Goal: Task Accomplishment & Management: Use online tool/utility

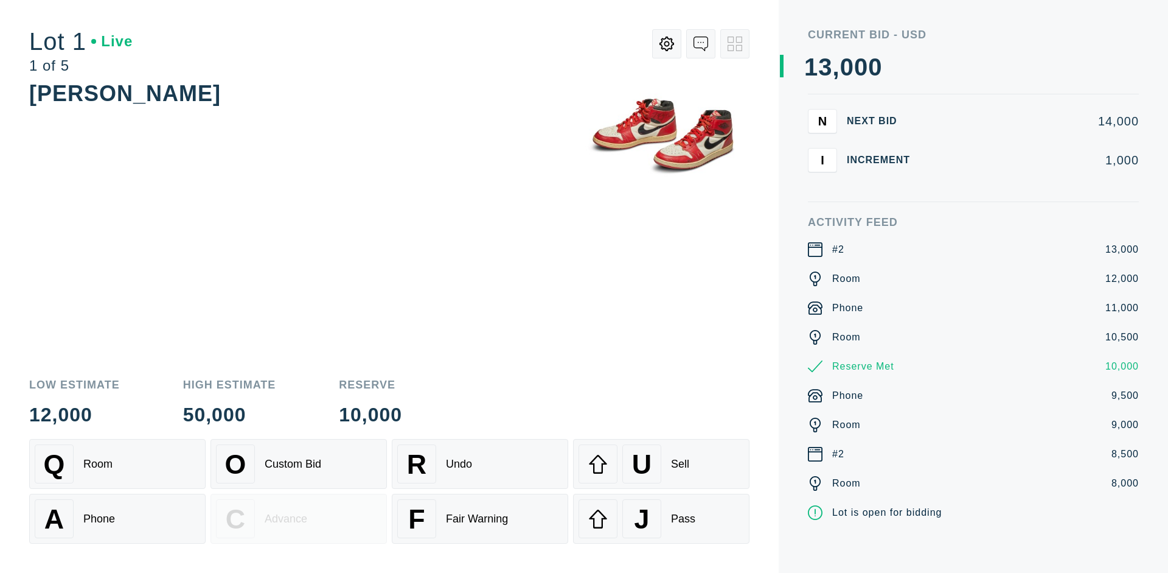
click at [117, 518] on div "A Phone" at bounding box center [118, 518] width 166 height 39
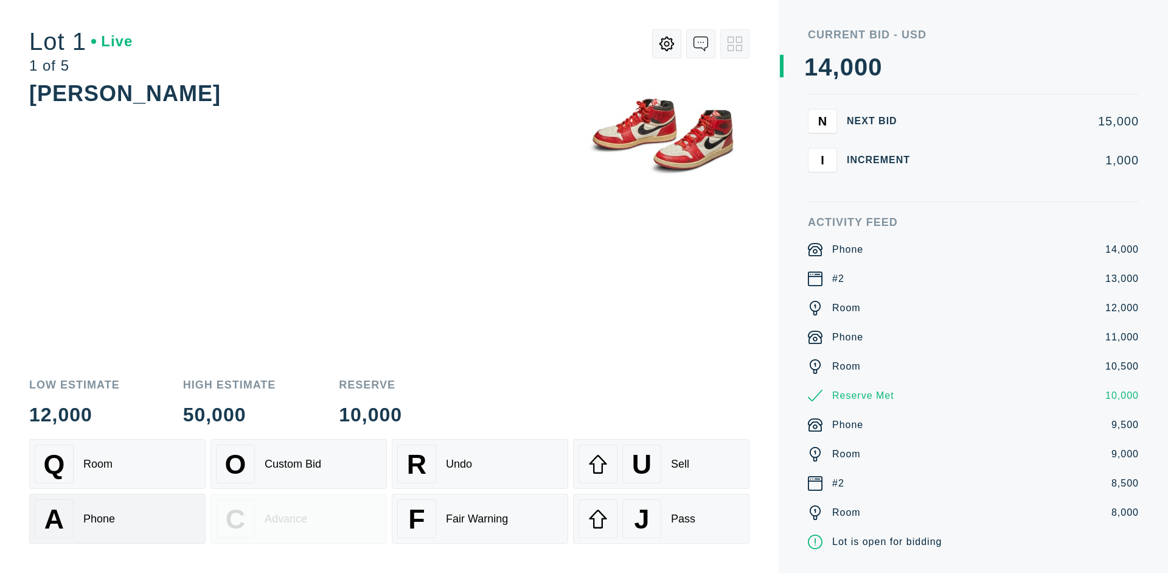
click at [117, 464] on div "Q Room" at bounding box center [118, 463] width 166 height 39
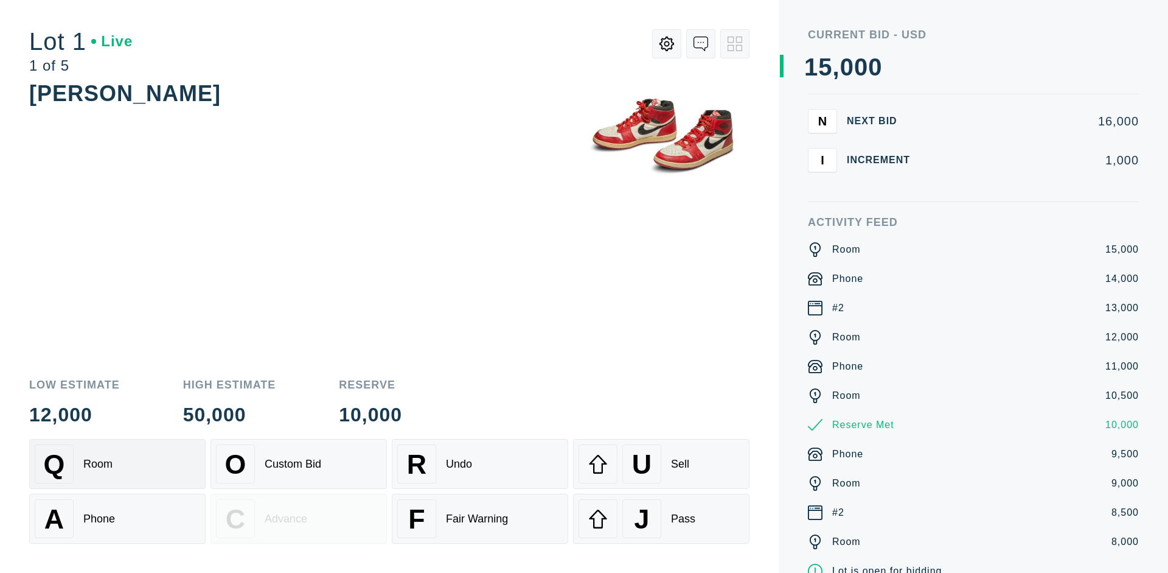
click at [480, 464] on div "R Undo" at bounding box center [480, 463] width 166 height 39
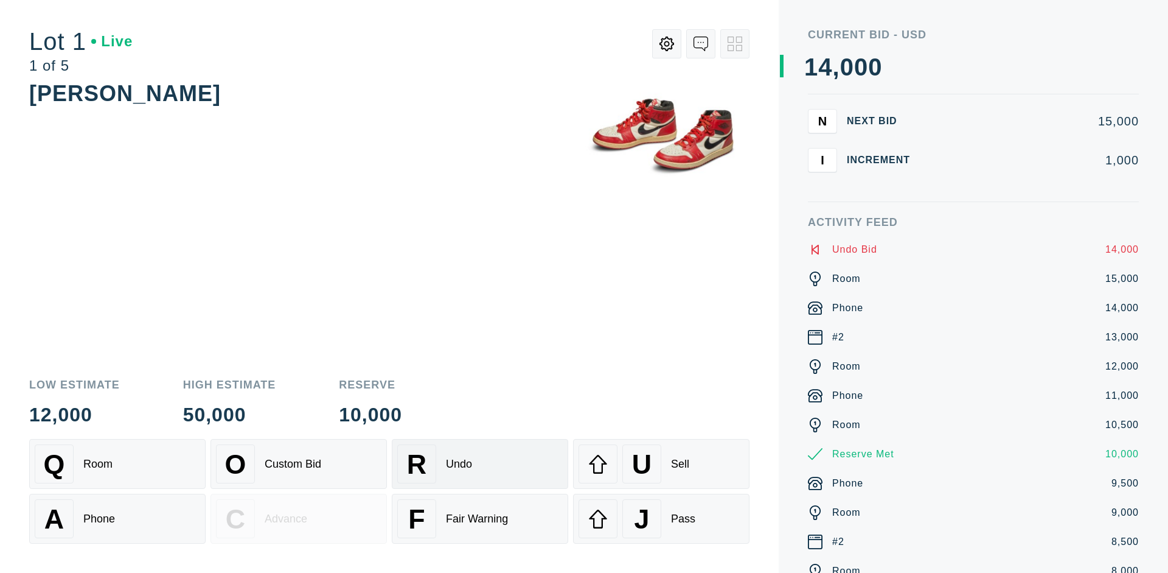
click at [117, 464] on div "Q Room" at bounding box center [118, 463] width 166 height 39
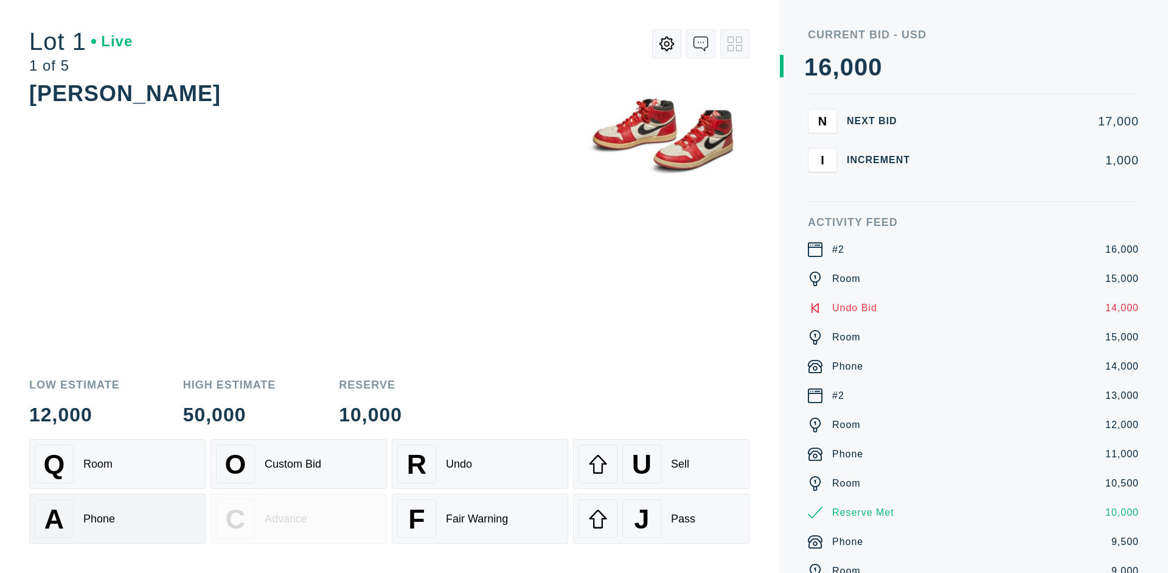
click at [117, 518] on div "A Phone" at bounding box center [118, 518] width 166 height 39
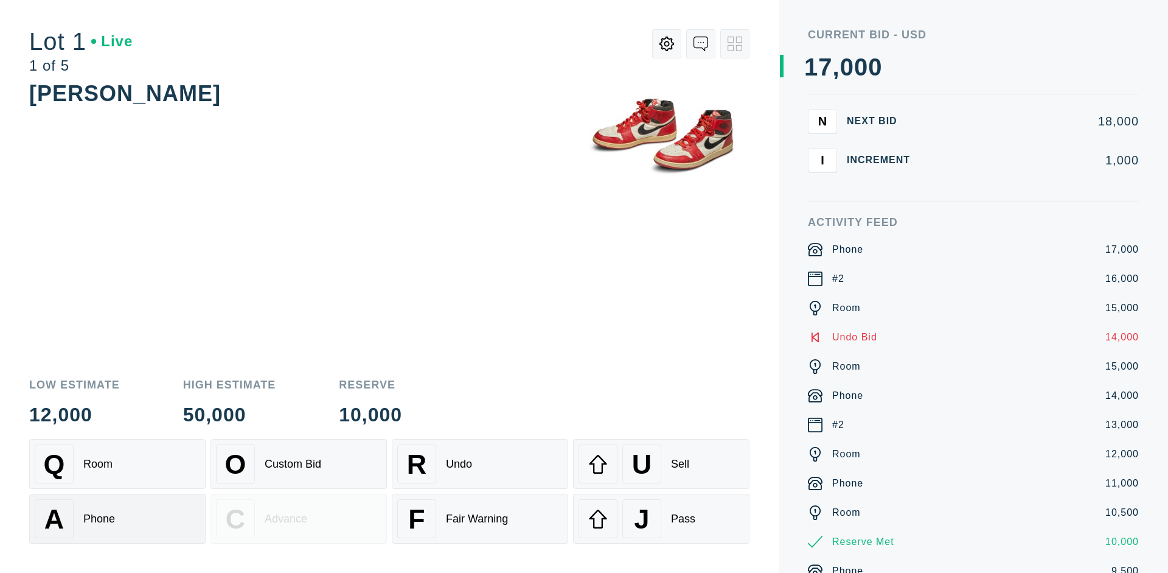
click at [117, 464] on div "Q Room" at bounding box center [118, 463] width 166 height 39
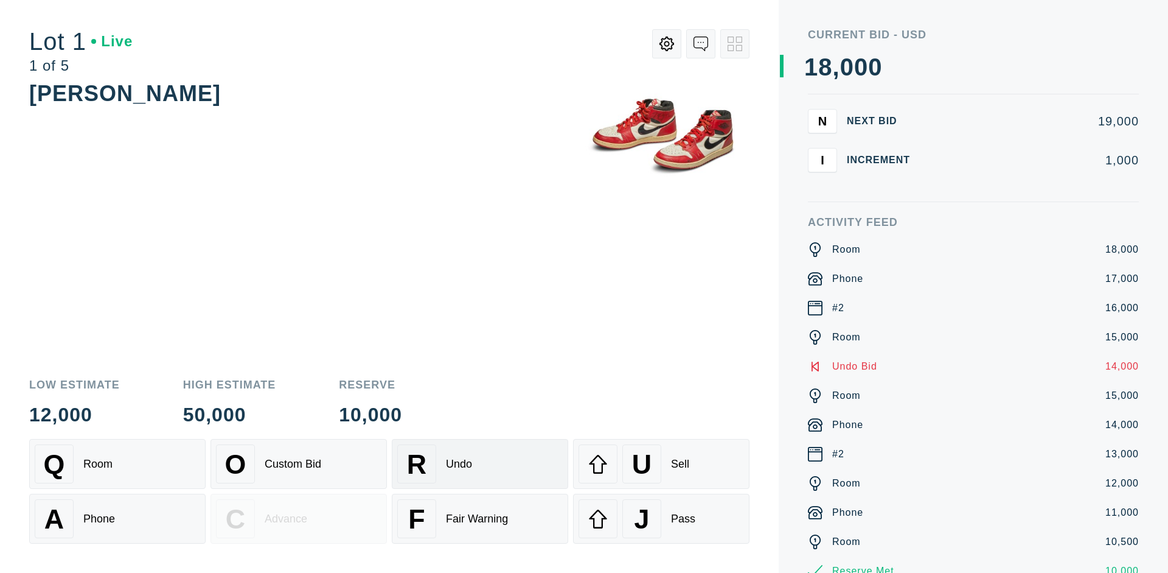
click at [480, 464] on div "R Undo" at bounding box center [480, 463] width 166 height 39
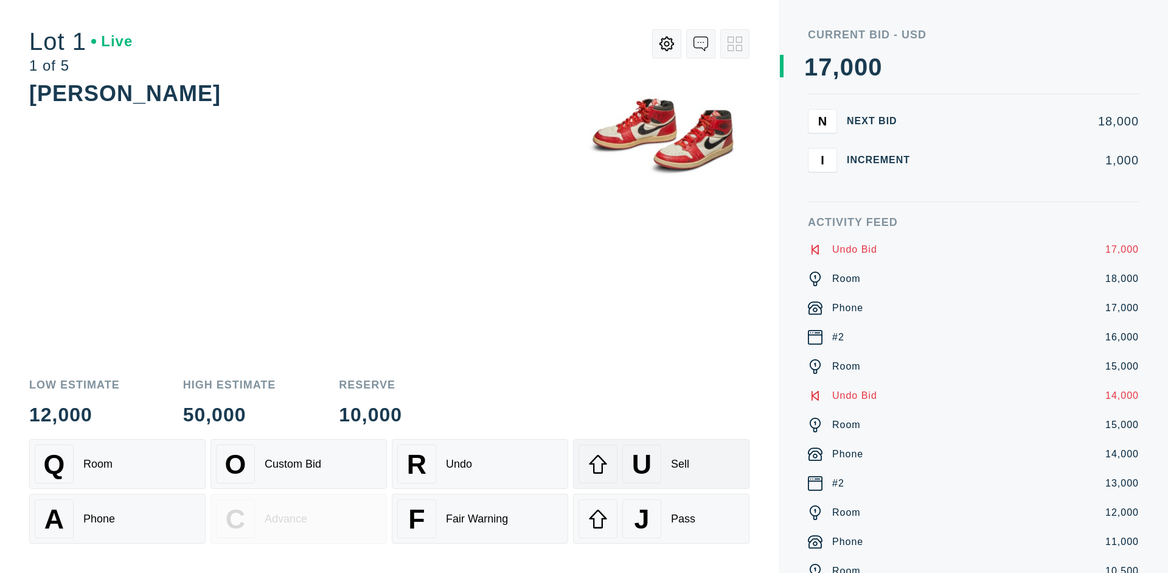
click at [661, 464] on div "U Sell" at bounding box center [662, 463] width 166 height 39
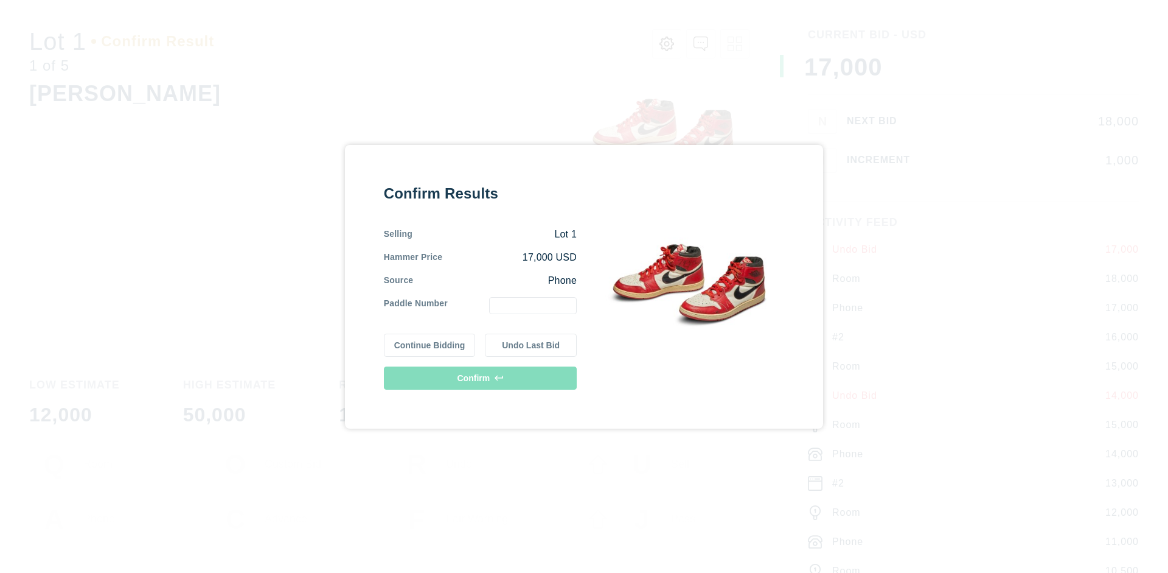
click at [430, 344] on button "Continue Bidding" at bounding box center [430, 344] width 92 height 23
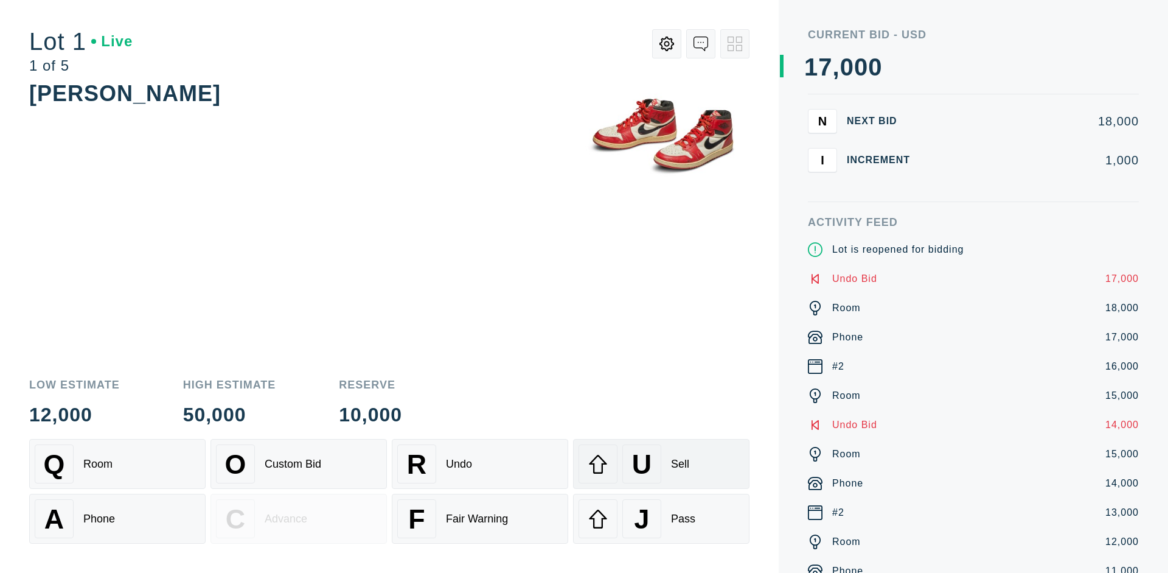
click at [661, 464] on div "U Sell" at bounding box center [662, 463] width 166 height 39
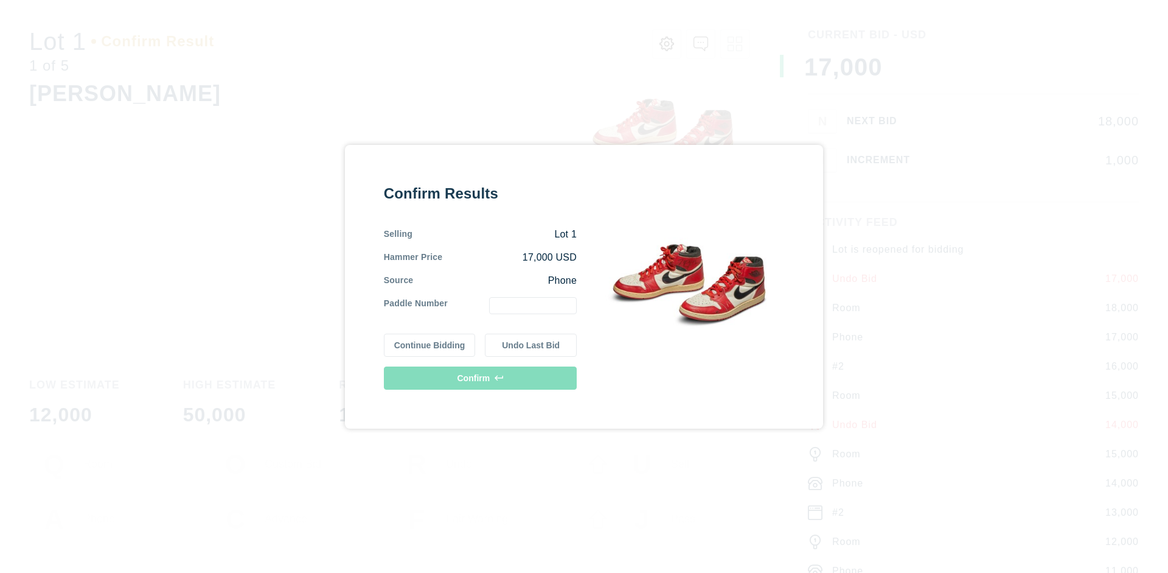
click at [531, 344] on button "Undo Last Bid" at bounding box center [531, 344] width 92 height 23
click at [430, 344] on button "Continue Bidding" at bounding box center [430, 344] width 92 height 23
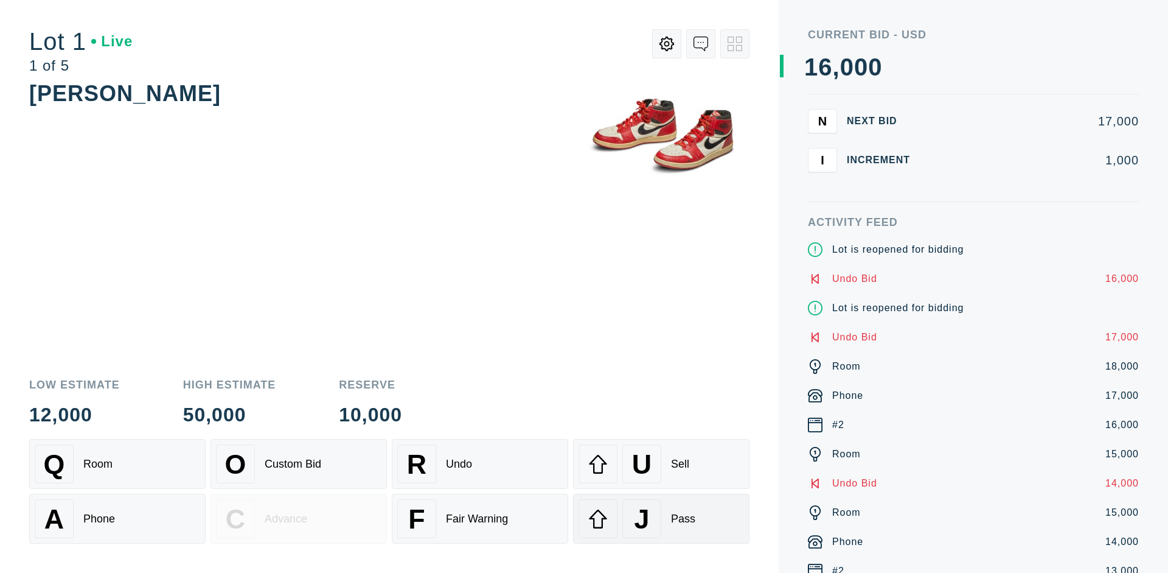
click at [661, 518] on div "J Pass" at bounding box center [662, 518] width 166 height 39
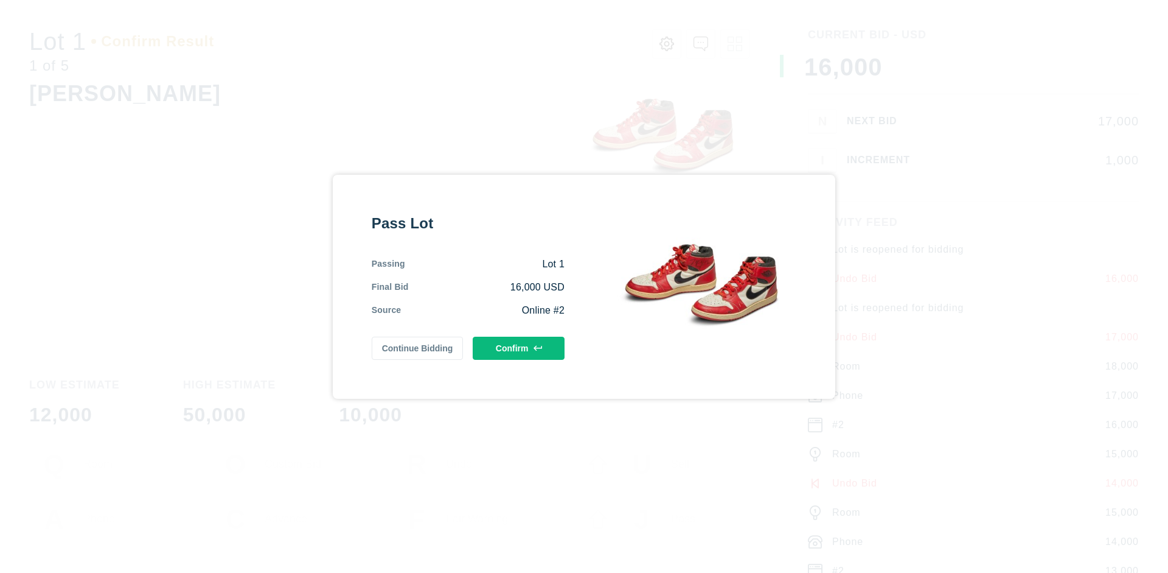
click at [519, 347] on button "Confirm" at bounding box center [519, 348] width 92 height 23
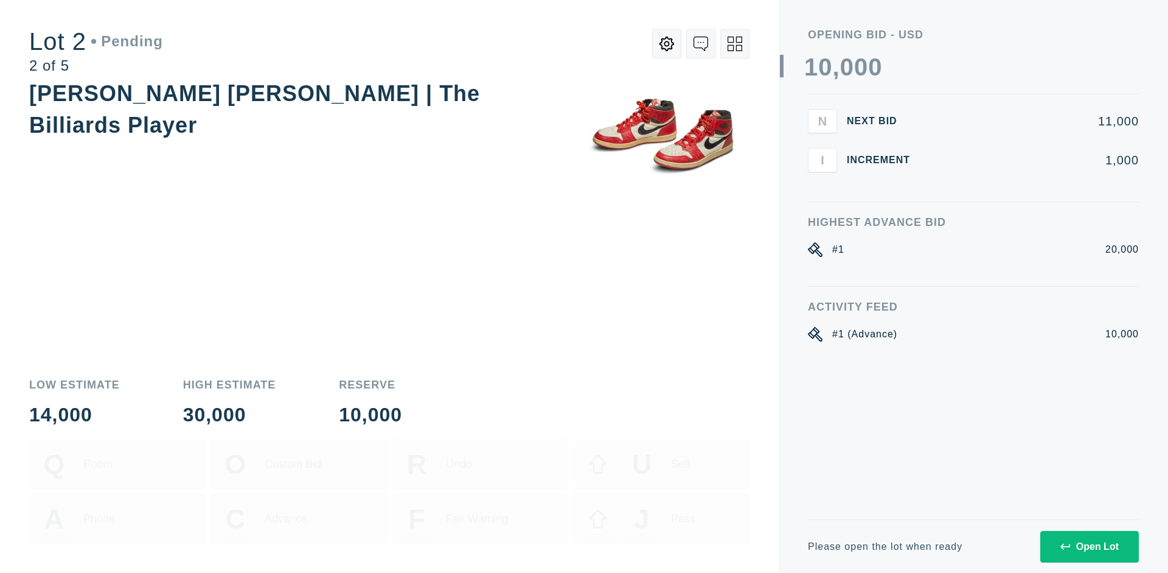
click at [1089, 546] on div "Open Lot" at bounding box center [1090, 546] width 58 height 11
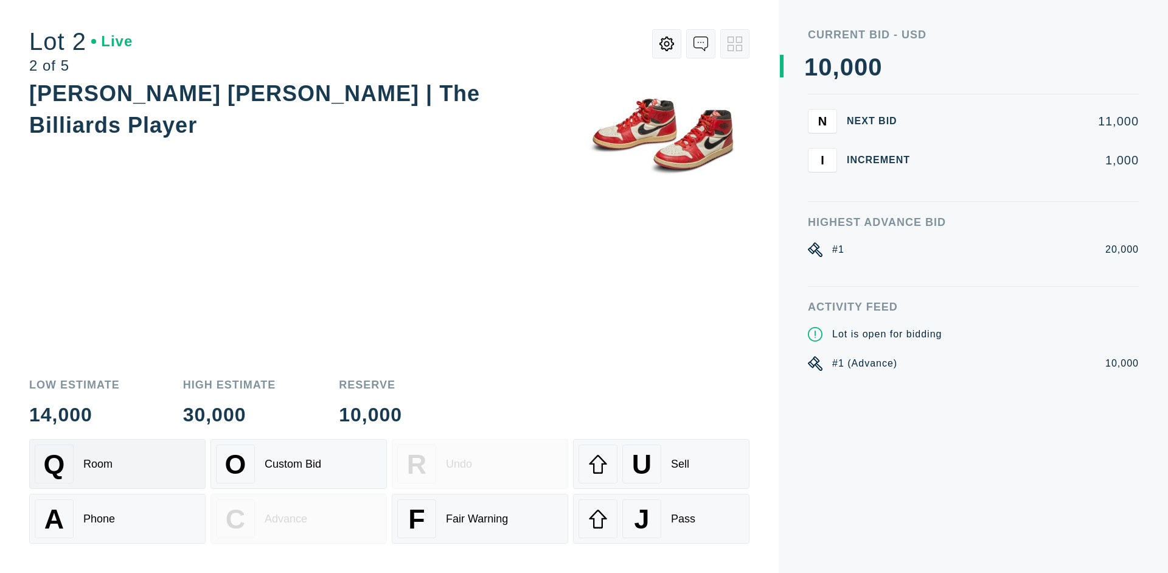
click at [117, 464] on div "Q Room" at bounding box center [118, 463] width 166 height 39
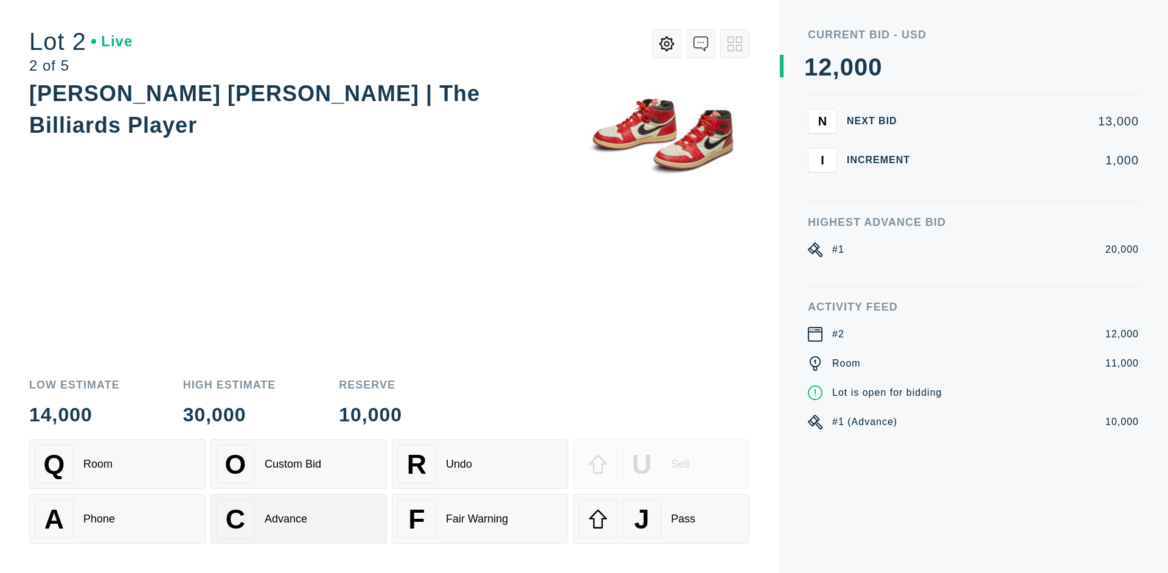
click at [299, 518] on div "Advance" at bounding box center [286, 518] width 43 height 13
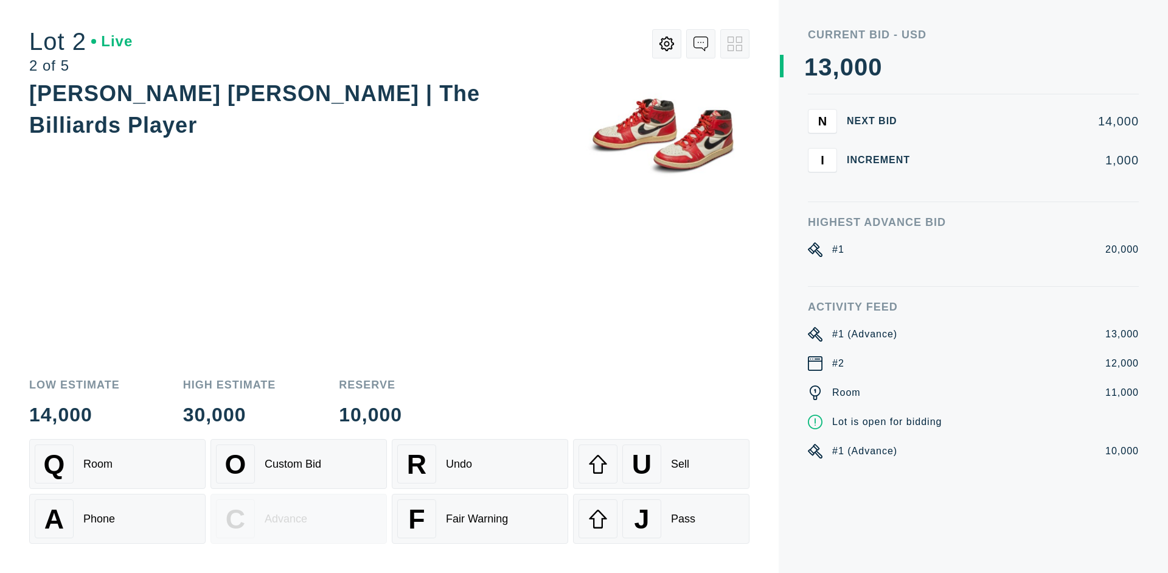
click at [661, 464] on div "U Sell" at bounding box center [662, 463] width 166 height 39
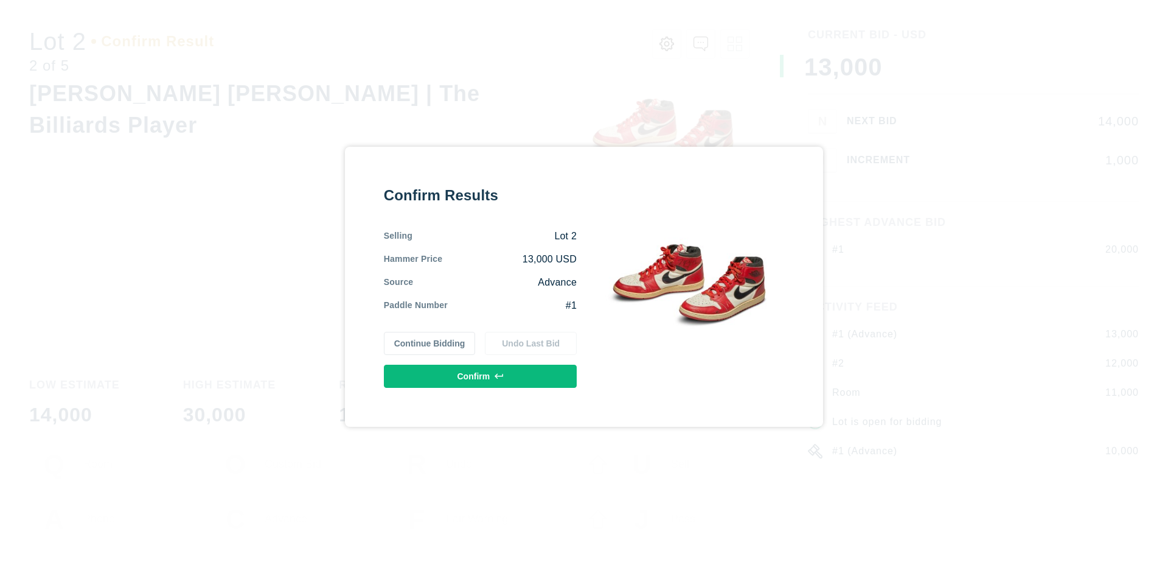
click at [481, 375] on button "Confirm" at bounding box center [480, 376] width 193 height 23
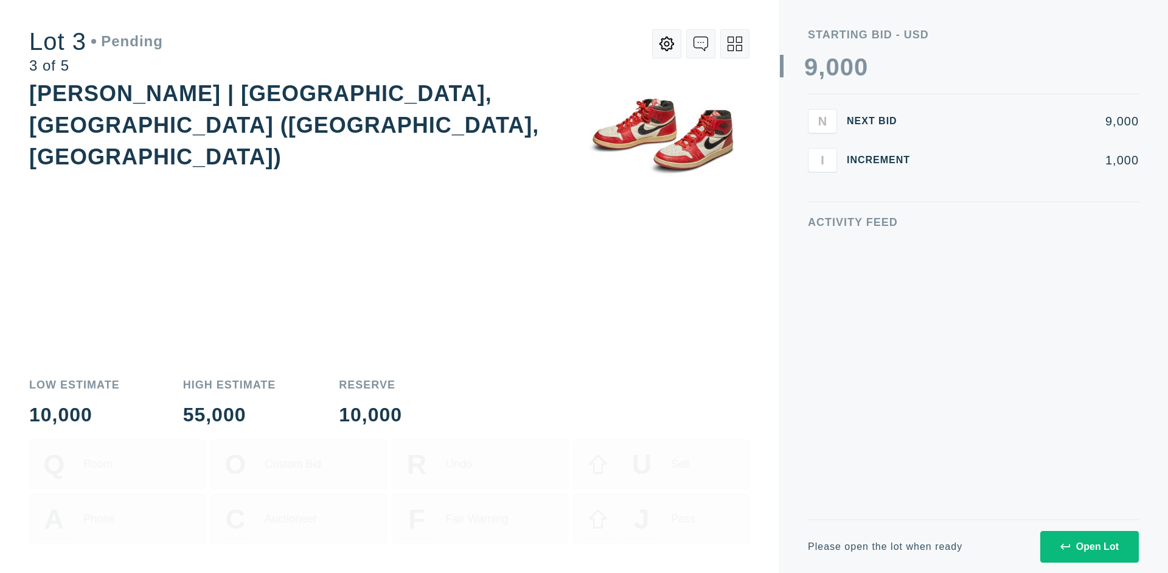
click at [1089, 546] on div "Open Lot" at bounding box center [1090, 546] width 58 height 11
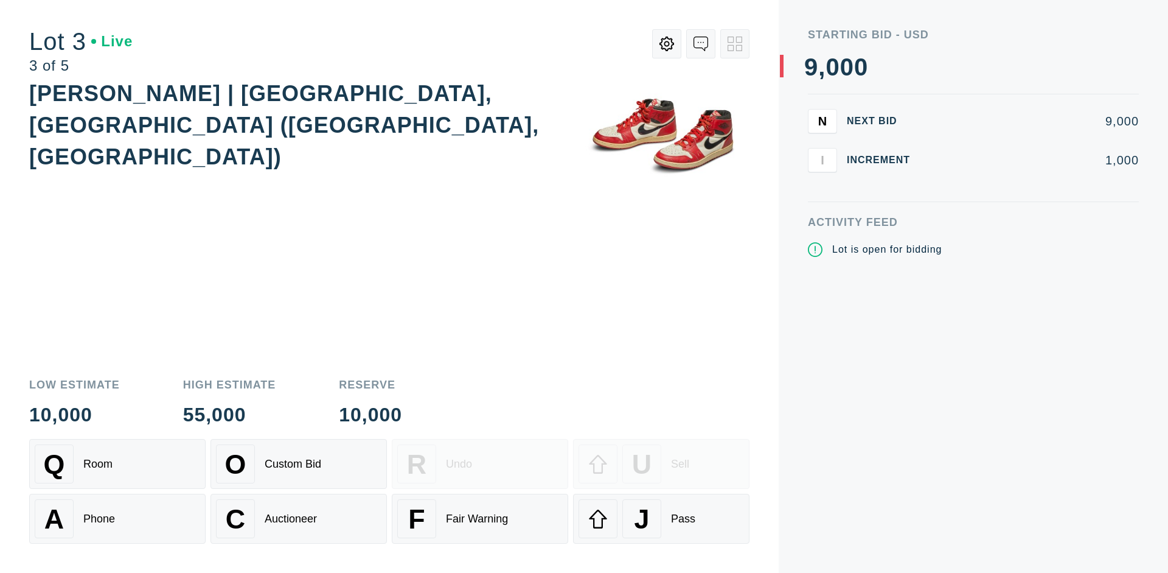
click at [661, 518] on div "J Pass" at bounding box center [662, 518] width 166 height 39
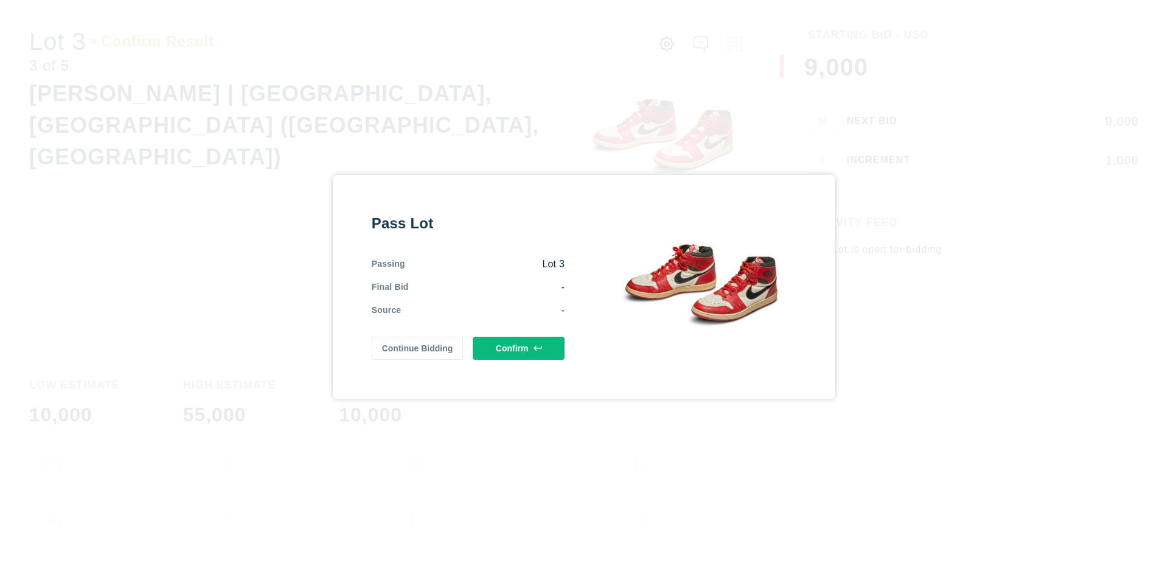
click at [519, 347] on button "Confirm" at bounding box center [519, 348] width 92 height 23
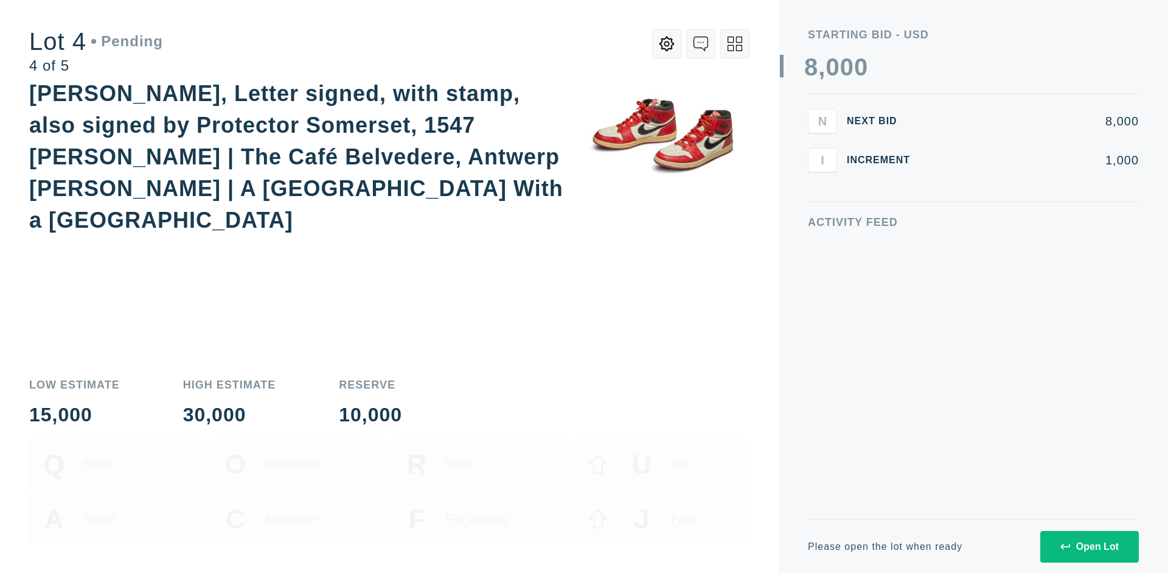
click at [1089, 546] on div "Open Lot" at bounding box center [1090, 546] width 58 height 11
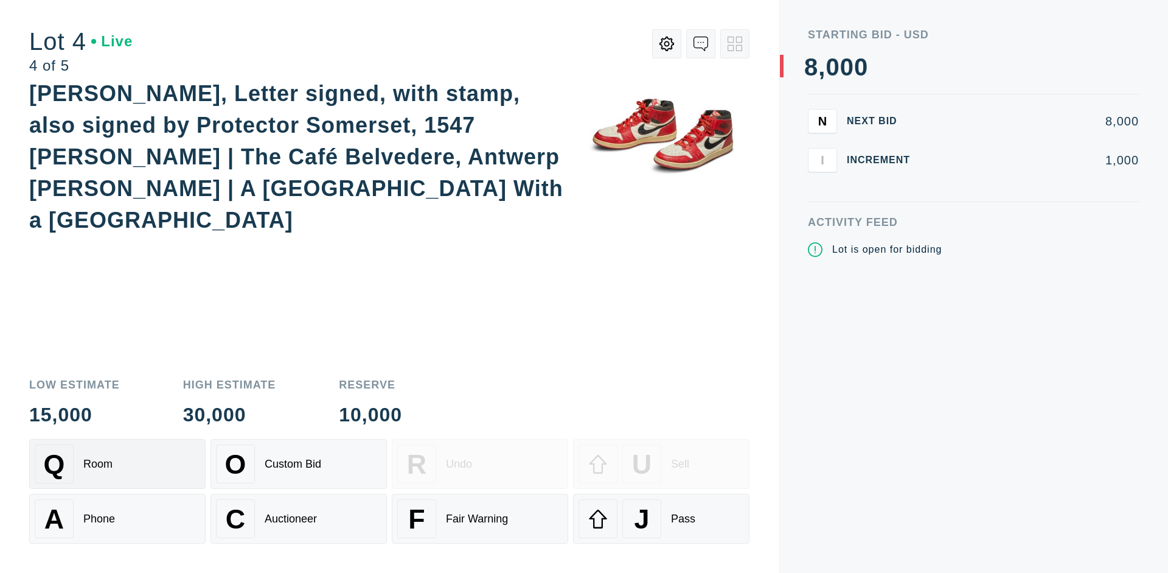
click at [117, 464] on div "Q Room" at bounding box center [118, 463] width 166 height 39
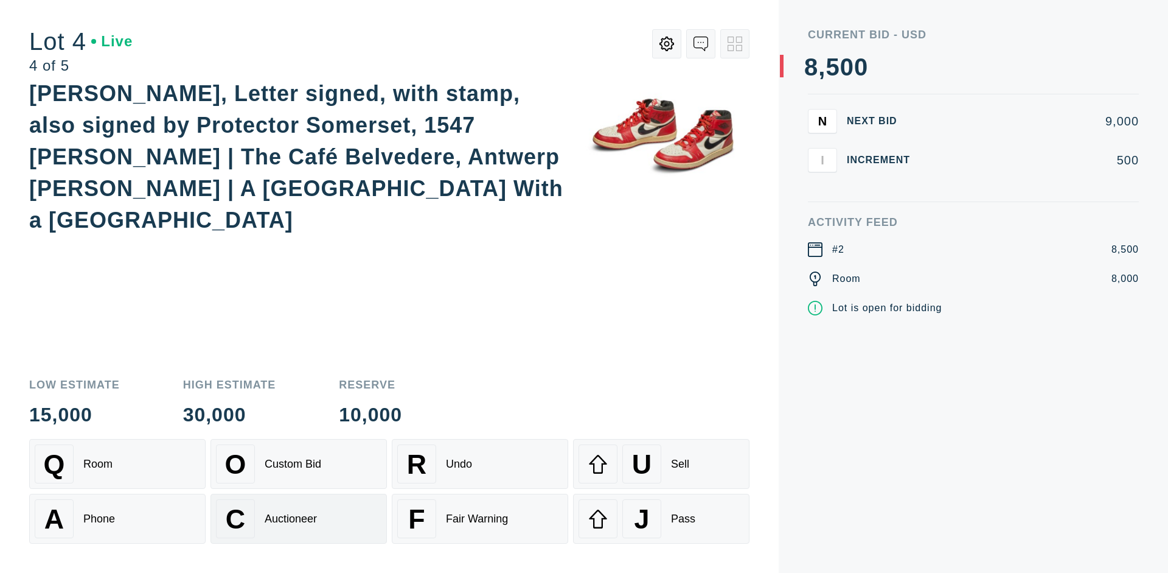
click at [299, 518] on div "Auctioneer" at bounding box center [291, 518] width 52 height 13
click at [661, 518] on div "J Pass" at bounding box center [662, 518] width 166 height 39
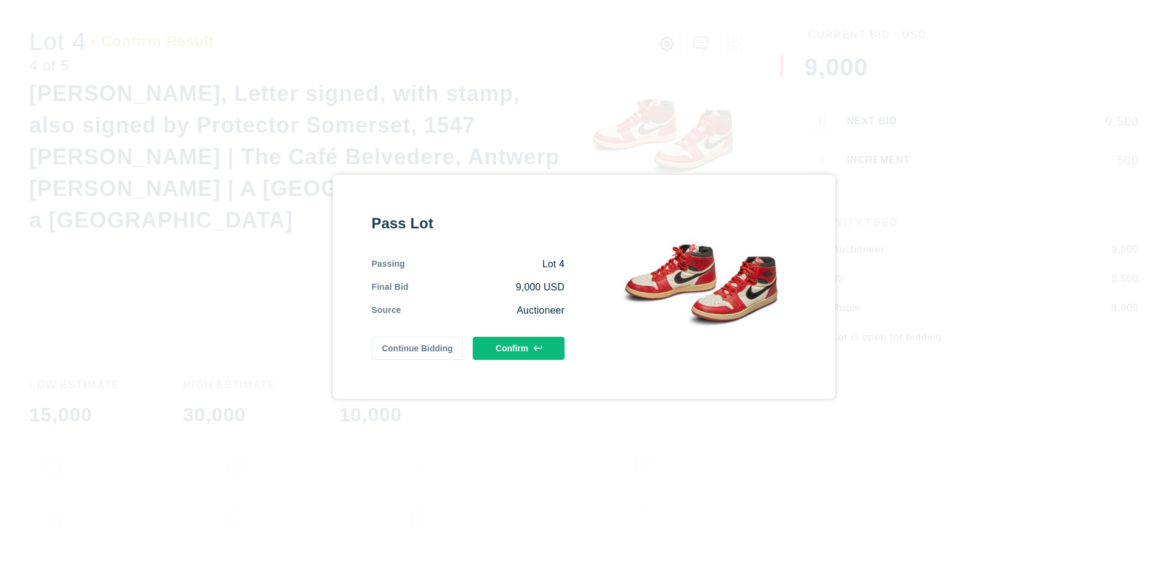
click at [519, 347] on button "Confirm" at bounding box center [519, 348] width 92 height 23
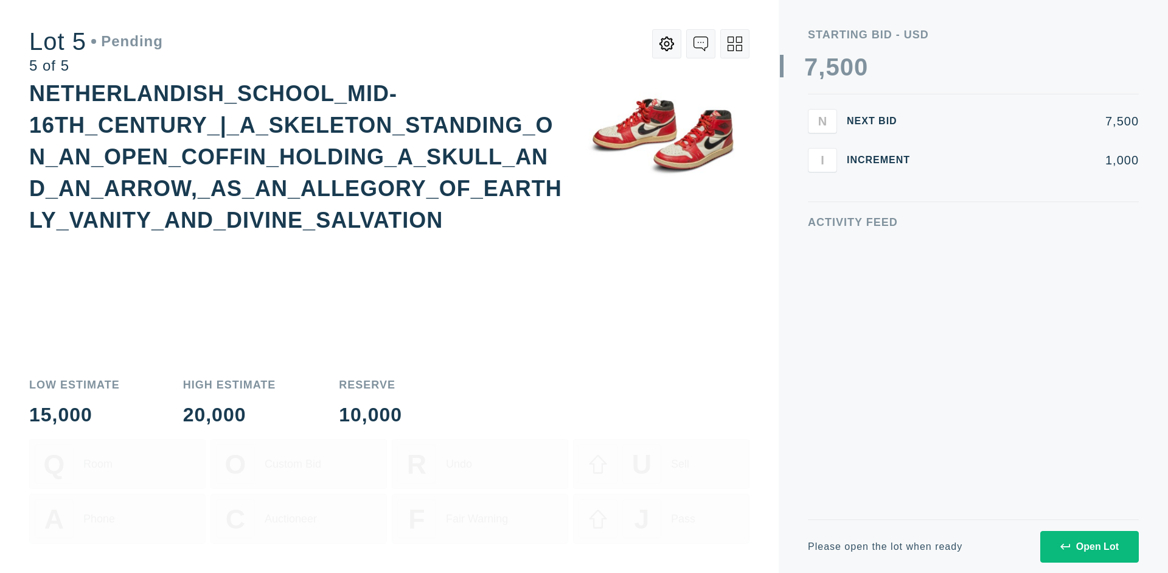
click at [1089, 546] on div "Open Lot" at bounding box center [1090, 546] width 58 height 11
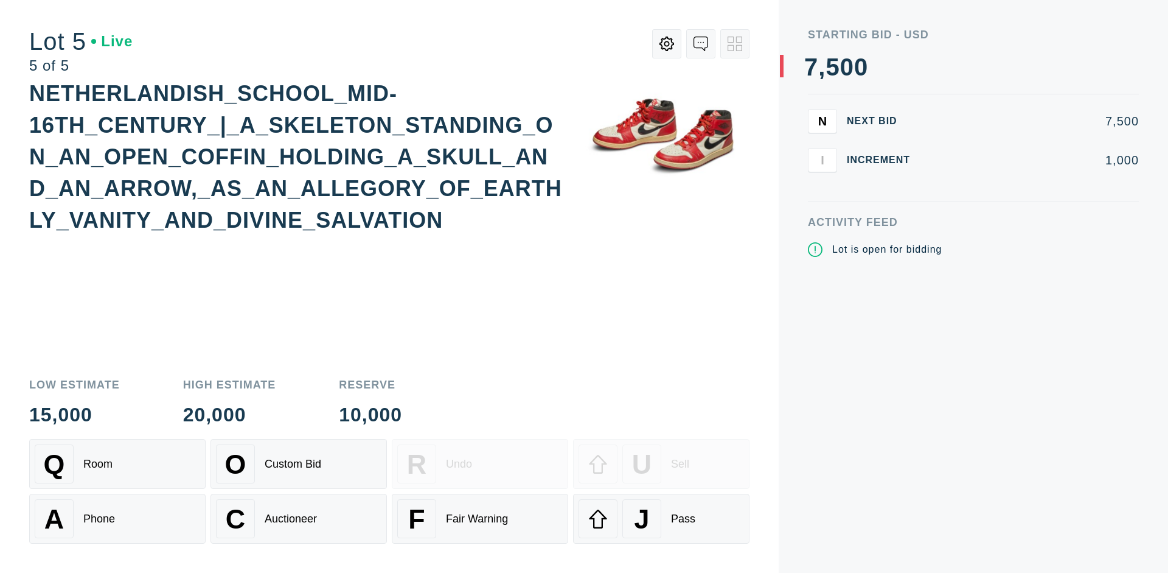
click at [117, 464] on div "Q Room" at bounding box center [118, 463] width 166 height 39
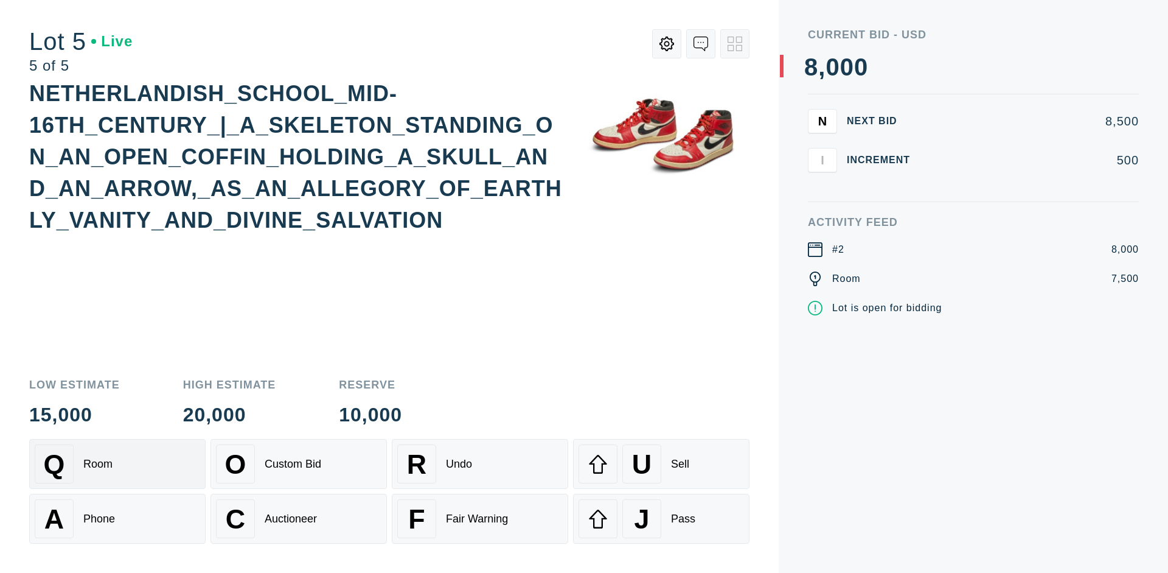
click at [117, 464] on div "Q Room" at bounding box center [118, 463] width 166 height 39
click at [661, 464] on div "U Sell" at bounding box center [662, 463] width 166 height 39
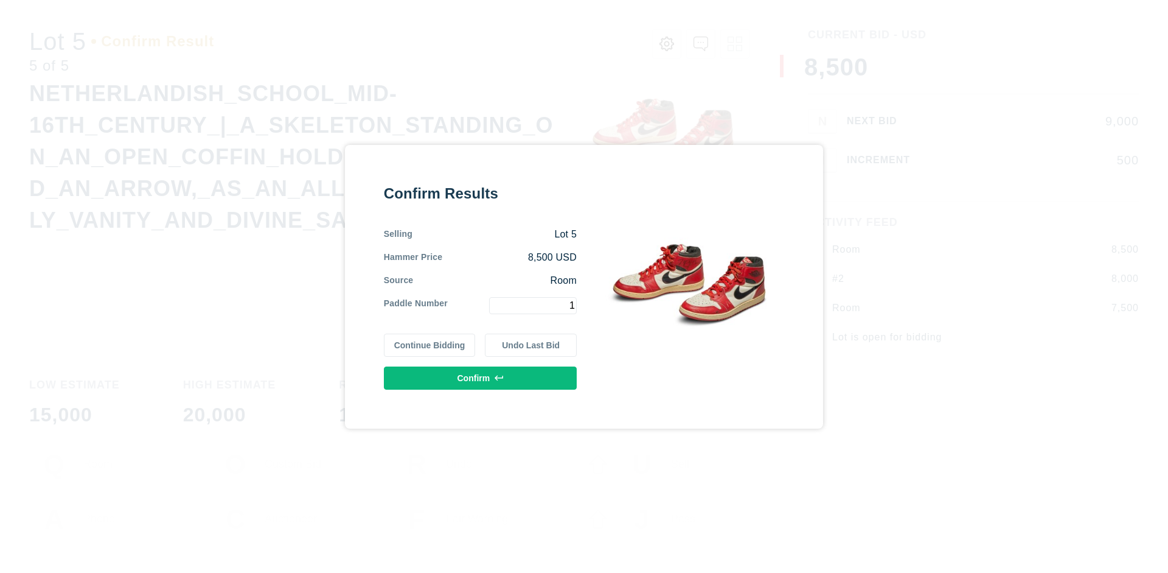
type input "1"
click at [481, 377] on button "Confirm" at bounding box center [480, 377] width 193 height 23
